Goal: Task Accomplishment & Management: Use online tool/utility

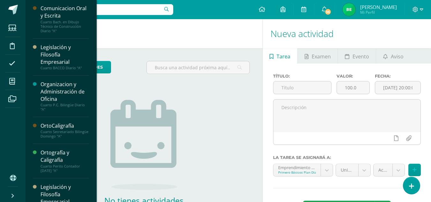
scroll to position [158, 0]
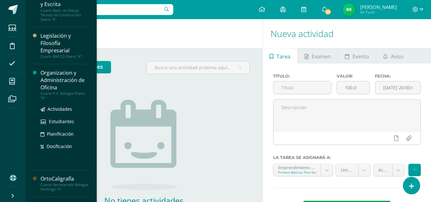
click at [72, 90] on div "Organizacion y Administración de Oficina" at bounding box center [64, 80] width 48 height 22
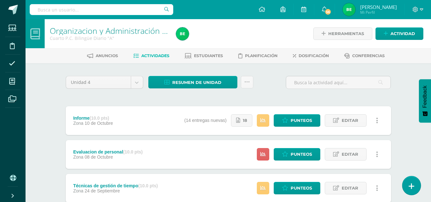
click at [406, 185] on link at bounding box center [411, 185] width 18 height 18
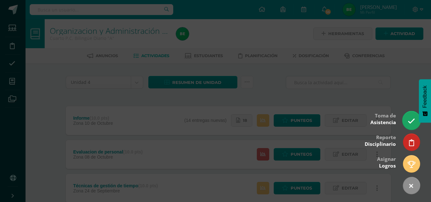
click at [409, 122] on icon at bounding box center [410, 120] width 7 height 7
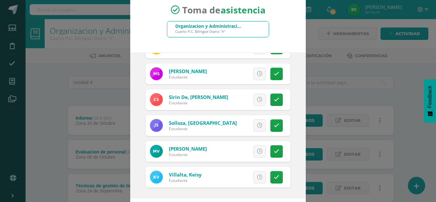
scroll to position [39, 0]
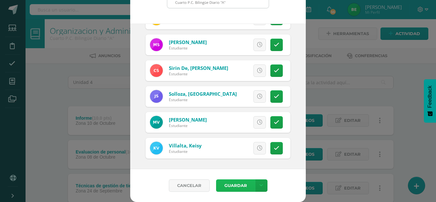
click at [220, 185] on button "Guardar" at bounding box center [235, 185] width 39 height 12
